Goal: Check status: Check status

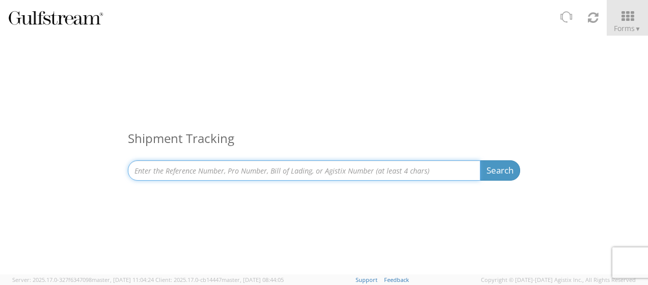
click at [283, 166] on input at bounding box center [304, 171] width 353 height 20
paste input "SAPO25-34561"
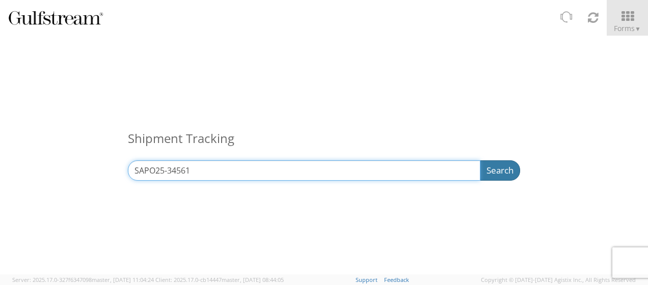
type input "SAPO25-34561"
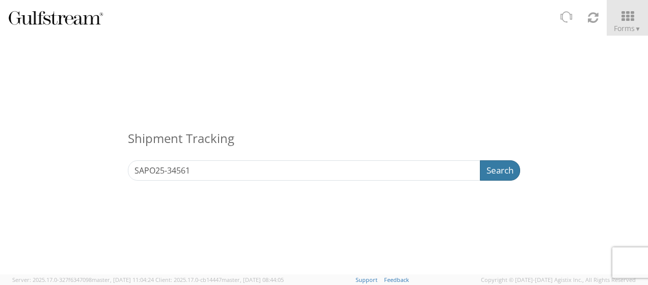
click at [494, 170] on button "Search" at bounding box center [500, 171] width 40 height 20
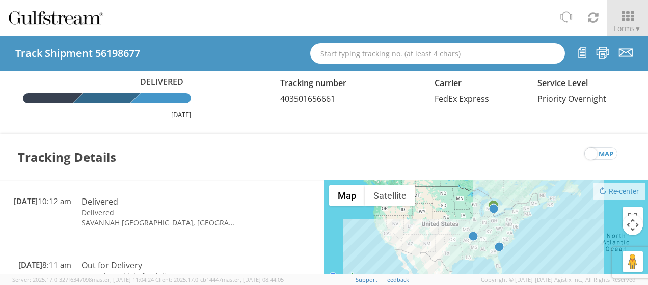
drag, startPoint x: 303, startPoint y: 115, endPoint x: 295, endPoint y: 105, distance: 12.3
click at [302, 115] on div "Delivered [DATE] Tracking number 403501656661 Carrier FedEx Express Service Lev…" at bounding box center [324, 97] width 633 height 43
click at [295, 105] on div "Delivered [DATE] Tracking number 403501656661 Carrier FedEx Express Service Lev…" at bounding box center [324, 97] width 633 height 43
click at [295, 103] on span "403501656661" at bounding box center [307, 98] width 55 height 11
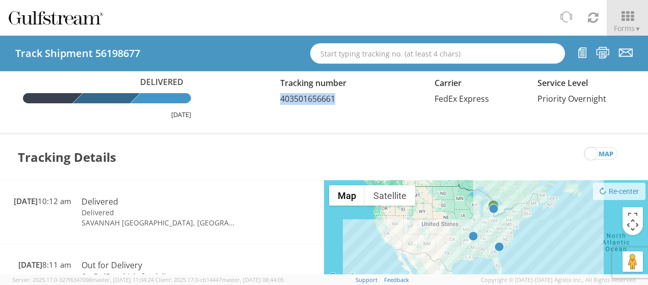
copy span "403501656661"
